Goal: Information Seeking & Learning: Learn about a topic

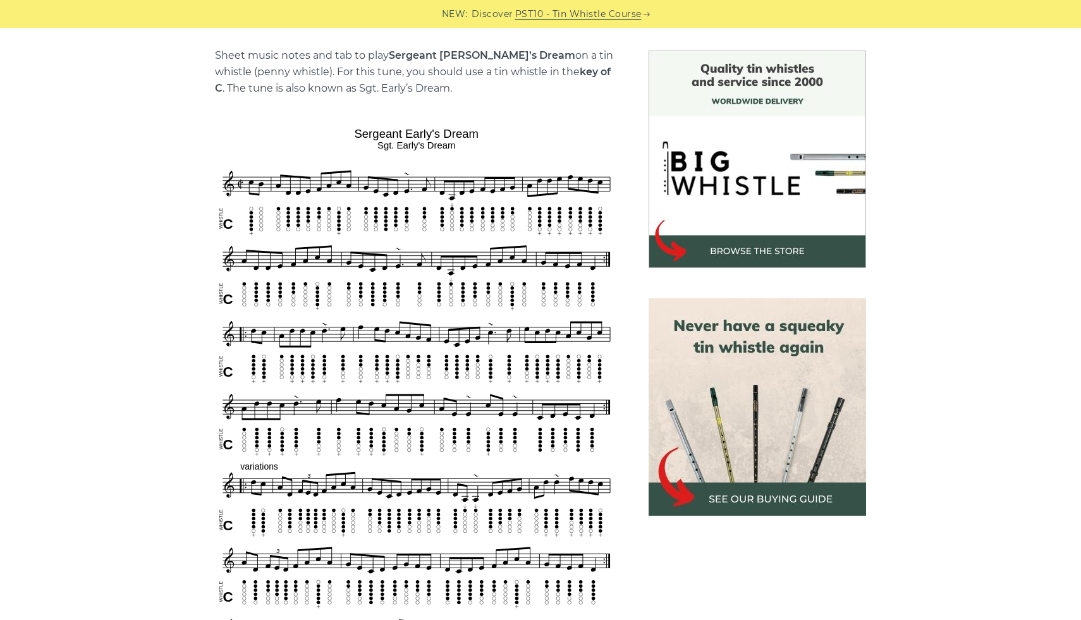
scroll to position [343, 0]
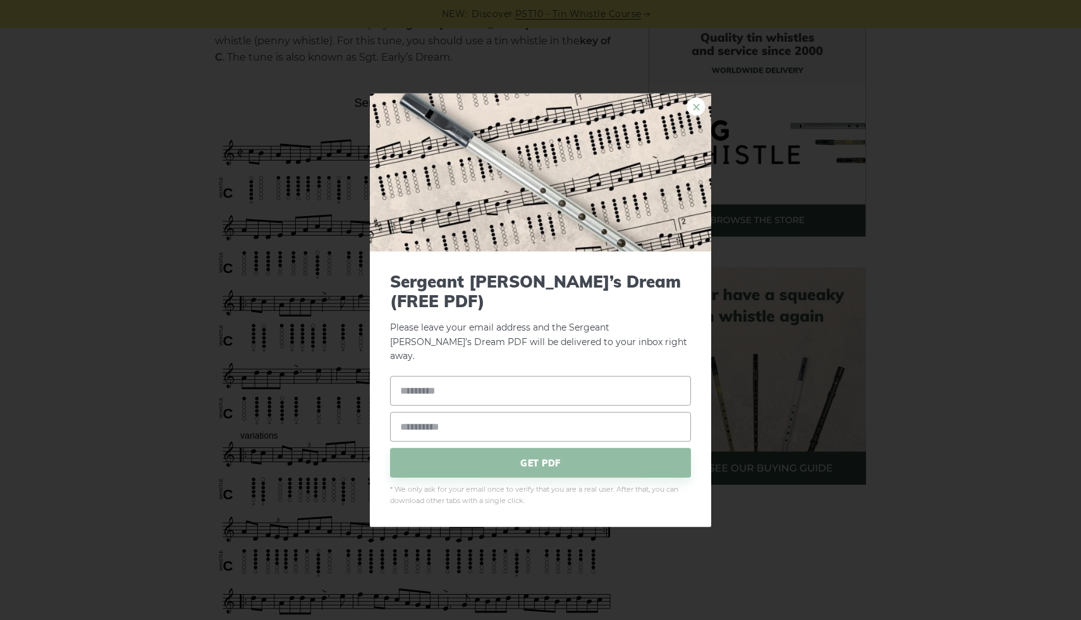
click at [691, 116] on link "×" at bounding box center [696, 106] width 19 height 19
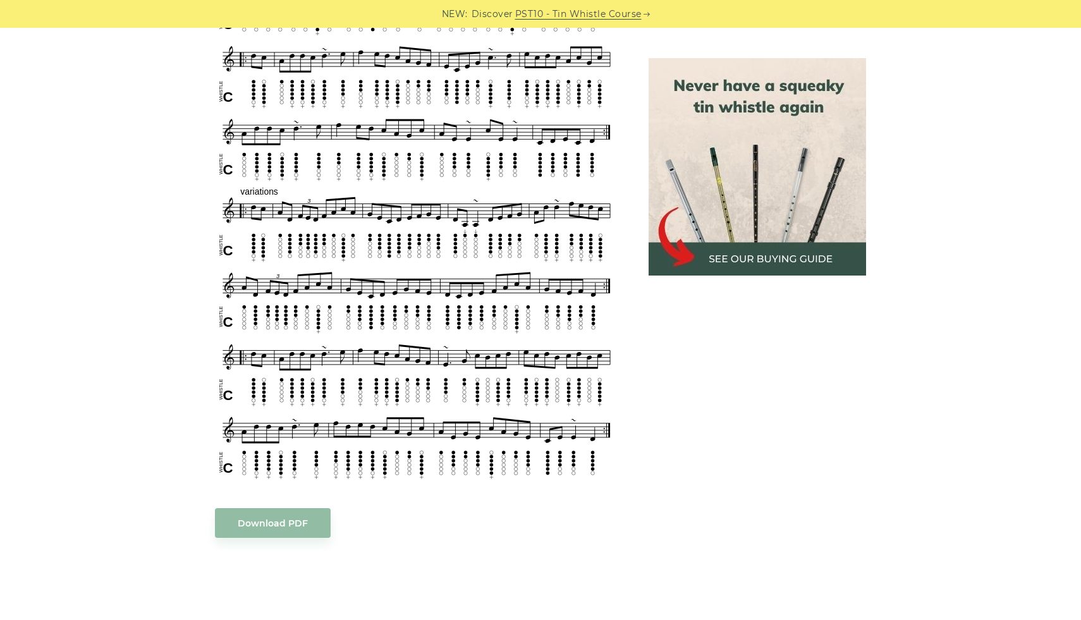
scroll to position [620, 0]
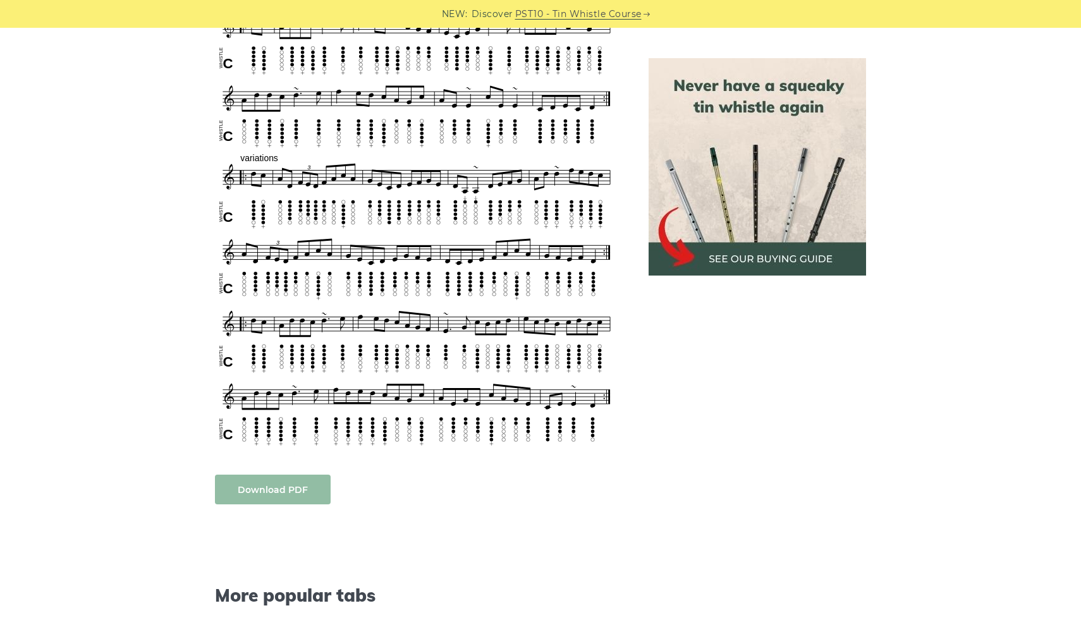
click at [278, 488] on body "NEW: Discover PST10 - Tin Whistle Course Lessons Fingering Charts Tabs & Notes …" at bounding box center [540, 520] width 1081 height 2281
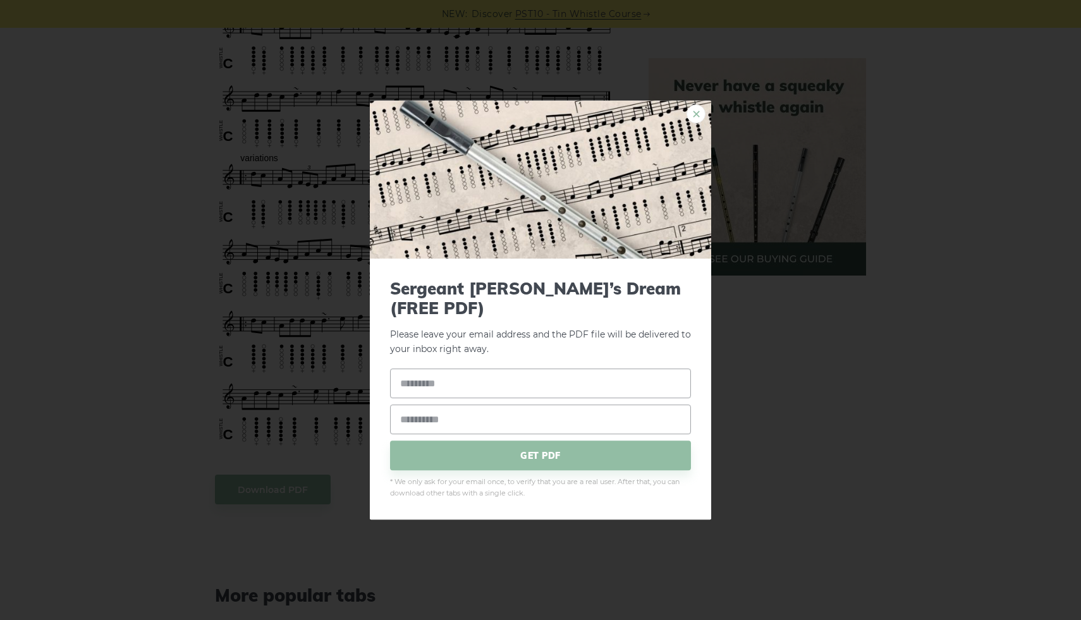
click at [694, 120] on link "×" at bounding box center [696, 113] width 19 height 19
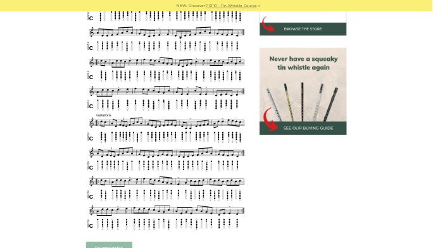
scroll to position [182, 0]
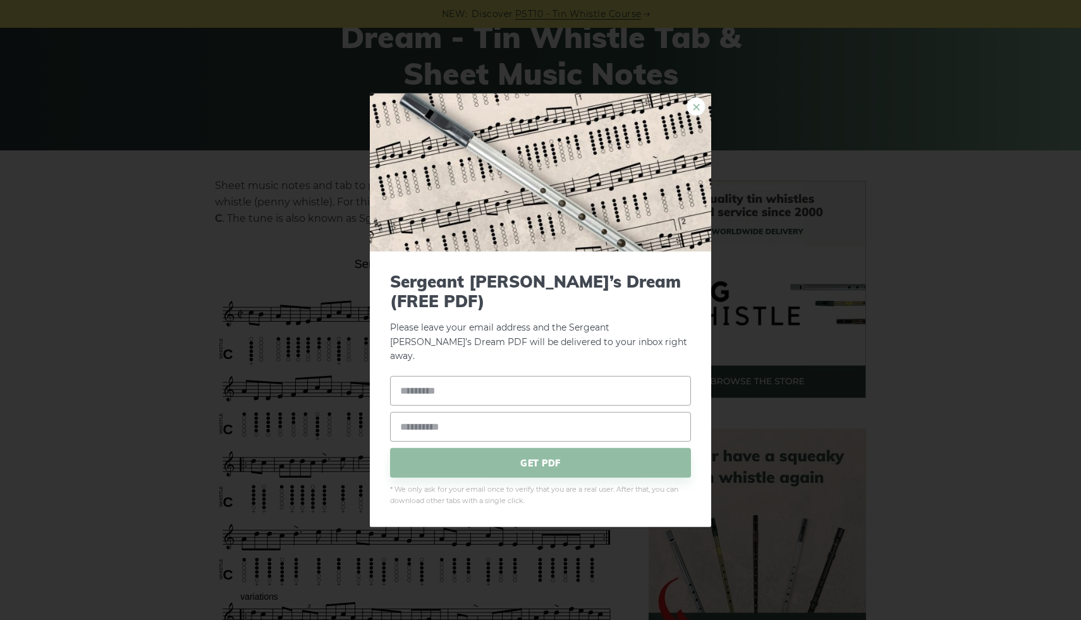
click at [697, 115] on link "×" at bounding box center [696, 106] width 19 height 19
click at [294, 395] on div "× Sergeant [PERSON_NAME]’s Dream (FREE PDF) Please leave your email address and…" at bounding box center [540, 310] width 1081 height 620
click at [372, 205] on img at bounding box center [541, 172] width 342 height 158
click at [688, 116] on link "×" at bounding box center [696, 106] width 19 height 19
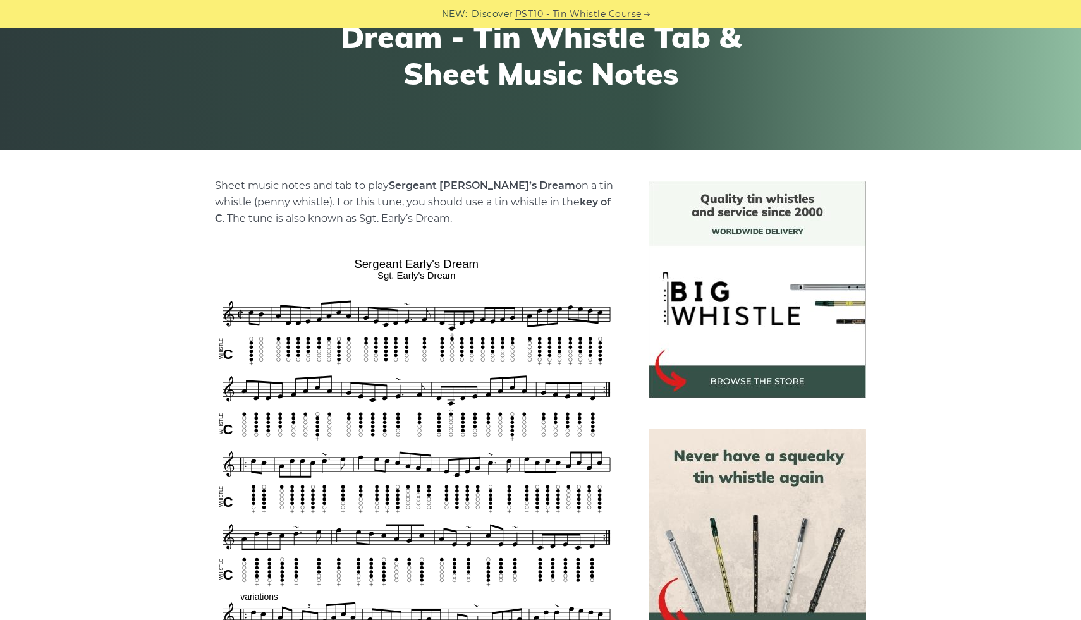
click at [590, 215] on p "Sheet music notes and tab to play Sergeant [PERSON_NAME]’s Dream on a tin whist…" at bounding box center [416, 202] width 403 height 49
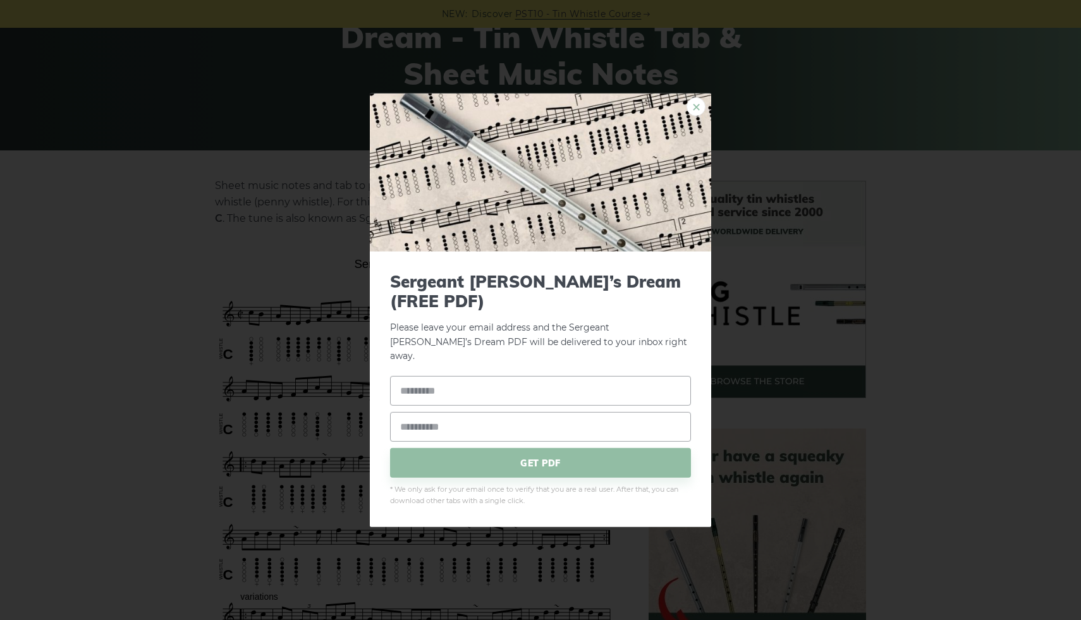
click at [697, 116] on link "×" at bounding box center [696, 106] width 19 height 19
